Goal: Task Accomplishment & Management: Use online tool/utility

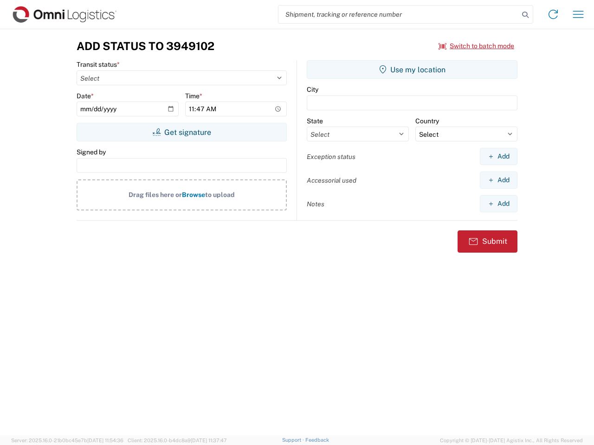
click at [398, 14] on input "search" at bounding box center [398, 15] width 240 height 18
click at [525, 15] on icon at bounding box center [525, 14] width 13 height 13
click at [553, 14] on icon at bounding box center [552, 14] width 15 height 15
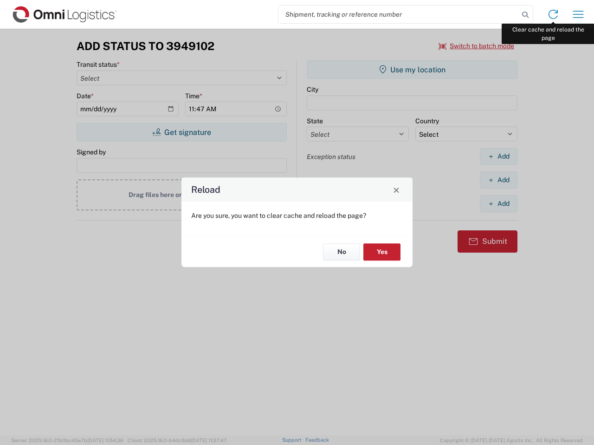
click at [578, 14] on div "Reload Are you sure, you want to clear cache and reload the page? No Yes" at bounding box center [297, 222] width 594 height 445
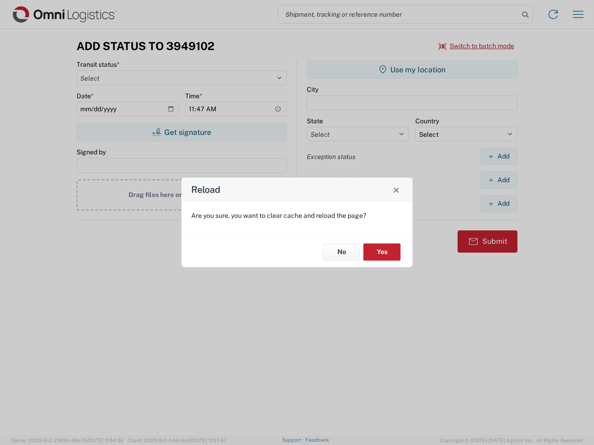
click at [476, 46] on div "Reload Are you sure, you want to clear cache and reload the page? No Yes" at bounding box center [297, 222] width 594 height 445
click at [181, 132] on div "Reload Are you sure, you want to clear cache and reload the page? No Yes" at bounding box center [297, 222] width 594 height 445
click at [412, 70] on div "Reload Are you sure, you want to clear cache and reload the page? No Yes" at bounding box center [297, 222] width 594 height 445
click at [498, 156] on div "Reload Are you sure, you want to clear cache and reload the page? No Yes" at bounding box center [297, 222] width 594 height 445
click at [498, 180] on div "Reload Are you sure, you want to clear cache and reload the page? No Yes" at bounding box center [297, 222] width 594 height 445
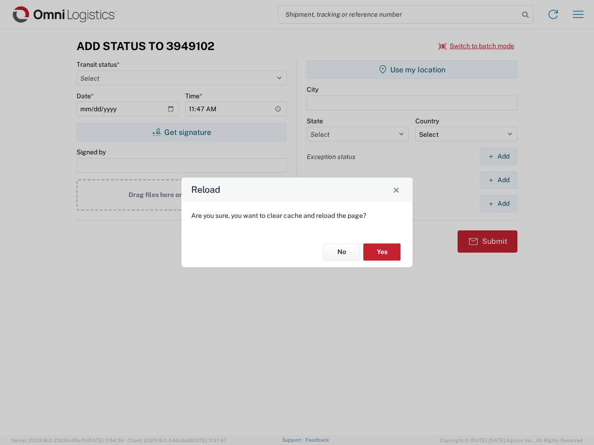
click at [498, 204] on div "Reload Are you sure, you want to clear cache and reload the page? No Yes" at bounding box center [297, 222] width 594 height 445
